Goal: Navigation & Orientation: Find specific page/section

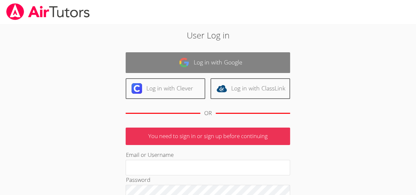
click at [204, 65] on link "Log in with Google" at bounding box center [208, 62] width 165 height 21
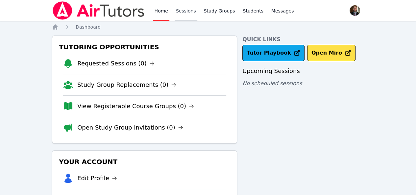
click at [183, 12] on link "Sessions" at bounding box center [186, 10] width 23 height 21
